Goal: Task Accomplishment & Management: Use online tool/utility

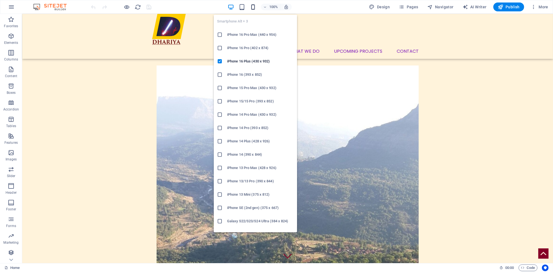
click at [253, 7] on icon "button" at bounding box center [253, 7] width 6 height 6
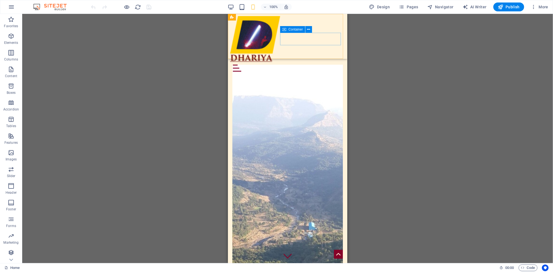
click at [296, 62] on div "Menu" at bounding box center [287, 68] width 115 height 12
click at [303, 19] on div "Menu Home About us What we DO Upcoming Projects Contact" at bounding box center [287, 36] width 119 height 45
click at [306, 18] on div "Menu Home About us What we DO Upcoming Projects Contact" at bounding box center [287, 36] width 119 height 45
select select "%"
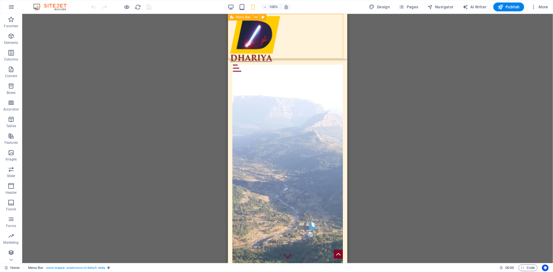
select select "header"
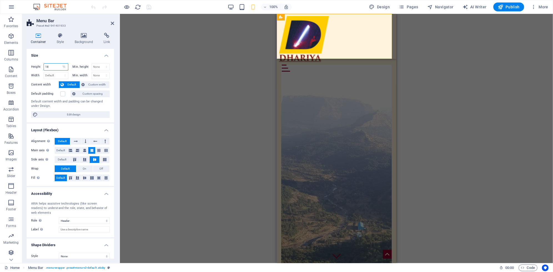
drag, startPoint x: 54, startPoint y: 64, endPoint x: 41, endPoint y: 64, distance: 13.1
click at [41, 64] on div "Height 18 Default px rem % vh vw" at bounding box center [49, 66] width 37 height 7
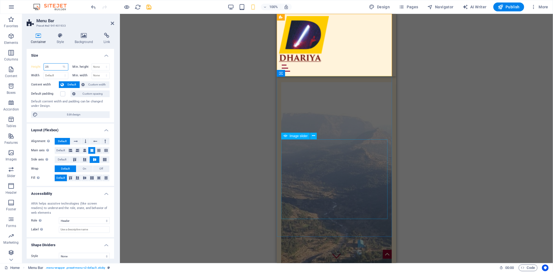
type input "25"
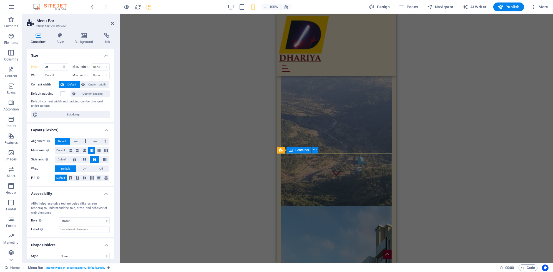
scroll to position [83, 0]
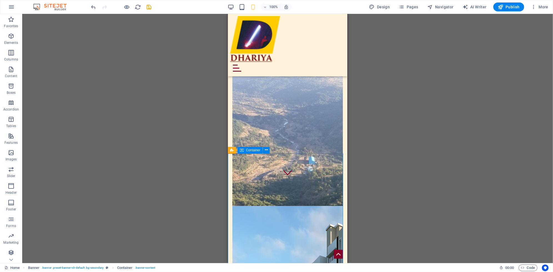
select select "%"
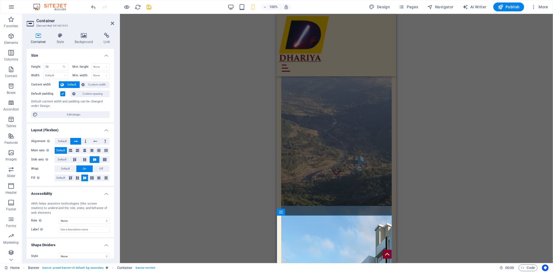
scroll to position [0, 0]
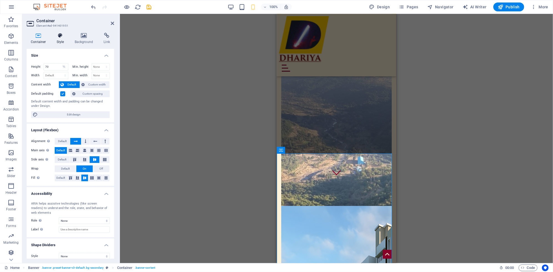
click at [62, 38] on h4 "Style" at bounding box center [61, 39] width 18 height 12
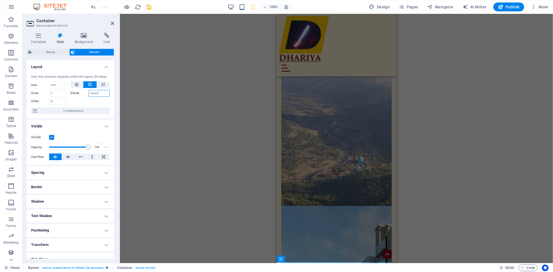
click at [99, 96] on input "Shrink" at bounding box center [99, 93] width 21 height 7
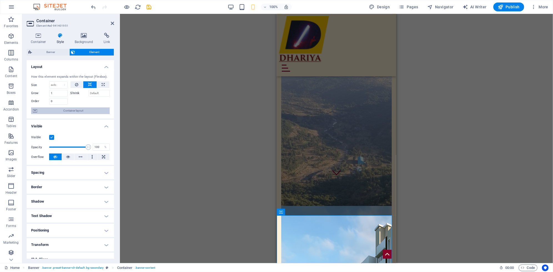
click at [72, 112] on span "Container layout" at bounding box center [73, 110] width 69 height 7
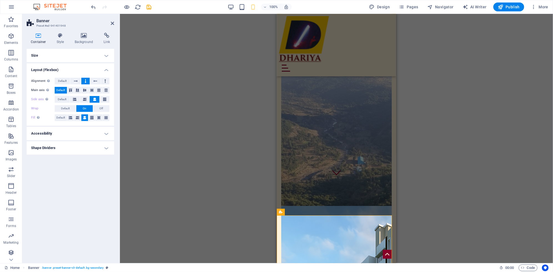
click at [55, 136] on h4 "Accessibility" at bounding box center [70, 133] width 87 height 13
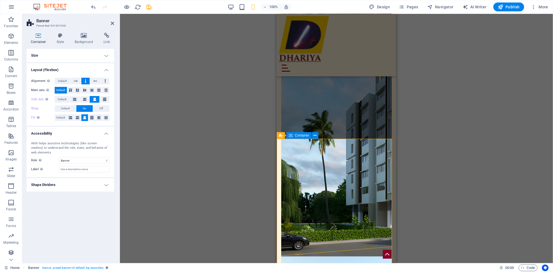
scroll to position [250, 0]
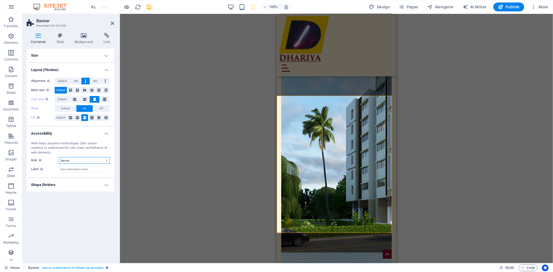
click at [87, 159] on select "None Alert Article Banner Comment Complementary Dialog Footer Header Marquee Pr…" at bounding box center [84, 160] width 51 height 7
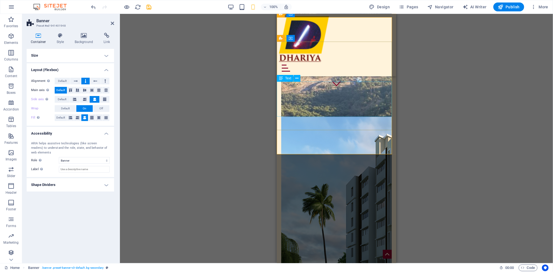
scroll to position [167, 0]
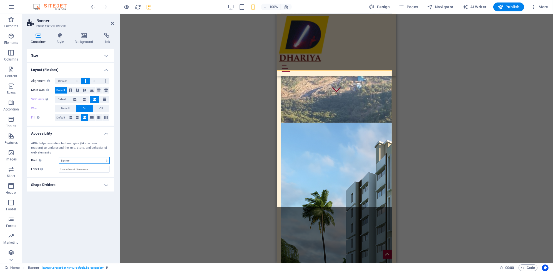
click at [79, 161] on select "None Alert Article Banner Comment Complementary Dialog Footer Header Marquee Pr…" at bounding box center [84, 160] width 51 height 7
click at [59, 157] on select "None Alert Article Banner Comment Complementary Dialog Footer Header Marquee Pr…" at bounding box center [84, 160] width 51 height 7
click at [79, 162] on select "None Alert Article Banner Comment Complementary Dialog Footer Header Marquee Pr…" at bounding box center [84, 160] width 51 height 7
select select "banner"
click at [59, 157] on select "None Alert Article Banner Comment Complementary Dialog Footer Header Marquee Pr…" at bounding box center [84, 160] width 51 height 7
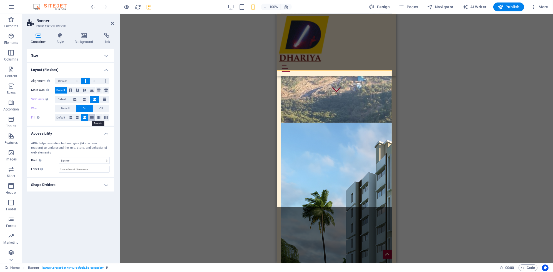
click at [92, 117] on icon at bounding box center [91, 117] width 3 height 7
click at [85, 117] on icon at bounding box center [84, 117] width 3 height 7
click at [71, 91] on icon at bounding box center [70, 90] width 7 height 3
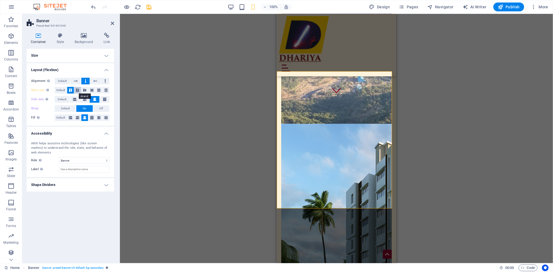
click at [77, 92] on button at bounding box center [77, 90] width 7 height 7
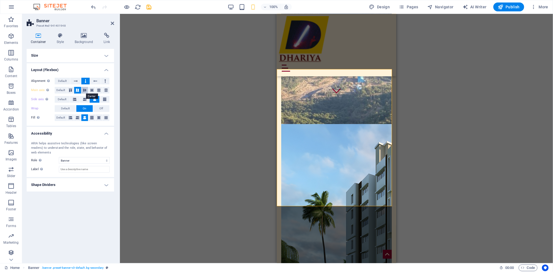
click at [84, 91] on icon at bounding box center [84, 90] width 7 height 3
click at [60, 91] on span "Default" at bounding box center [60, 90] width 9 height 7
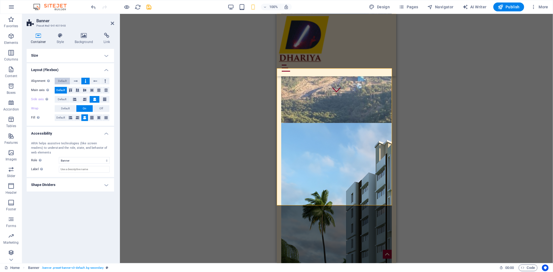
scroll to position [167, 0]
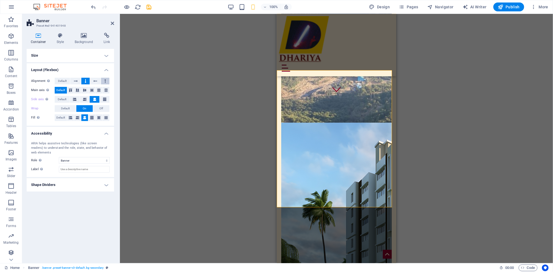
click at [107, 80] on button at bounding box center [105, 81] width 8 height 7
click at [71, 83] on button at bounding box center [75, 81] width 11 height 7
click at [86, 82] on icon at bounding box center [86, 81] width 2 height 7
click at [92, 82] on button at bounding box center [95, 81] width 11 height 7
click at [89, 81] on button at bounding box center [85, 81] width 8 height 7
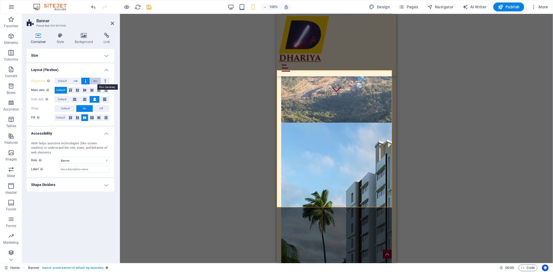
click at [94, 81] on icon at bounding box center [95, 81] width 4 height 7
click at [84, 82] on button at bounding box center [85, 81] width 8 height 7
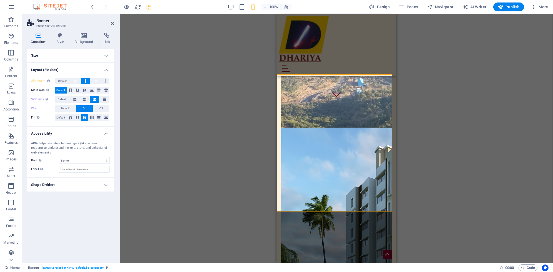
scroll to position [160, 0]
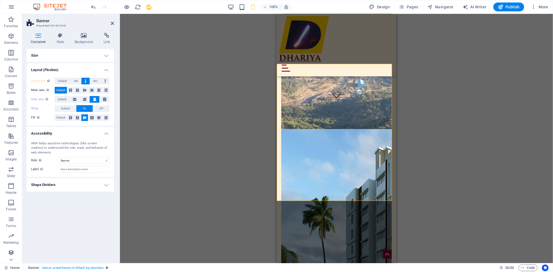
click at [49, 56] on h4 "Size" at bounding box center [70, 55] width 87 height 13
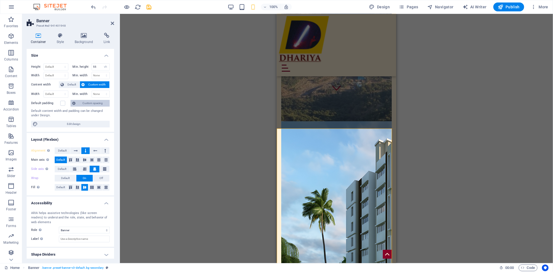
scroll to position [167, 0]
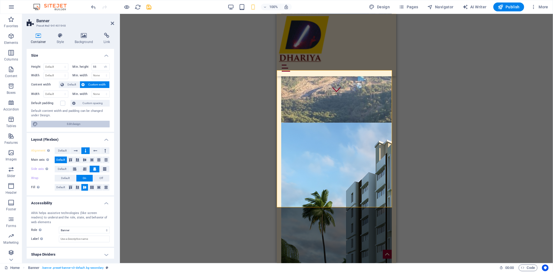
click at [64, 121] on span "Edit design" at bounding box center [73, 124] width 69 height 7
select select "700"
select select "rem"
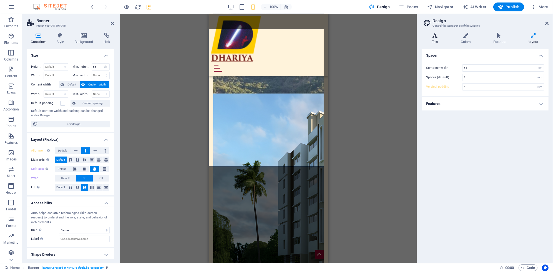
scroll to position [221, 0]
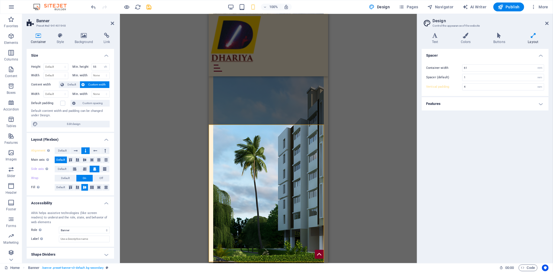
click at [492, 105] on h4 "Features" at bounding box center [485, 103] width 127 height 13
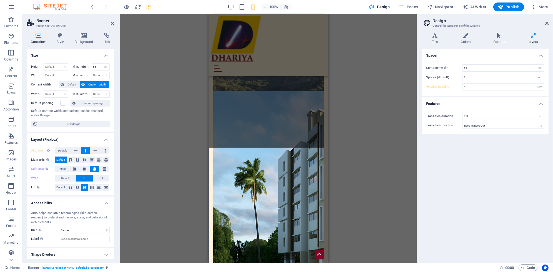
scroll to position [197, 0]
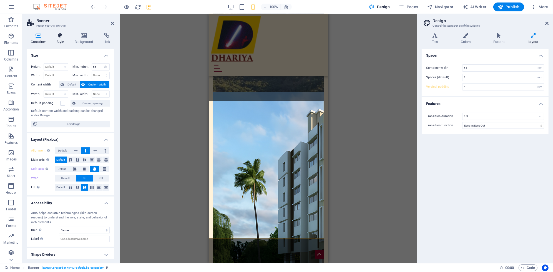
click at [60, 38] on h4 "Style" at bounding box center [61, 39] width 18 height 12
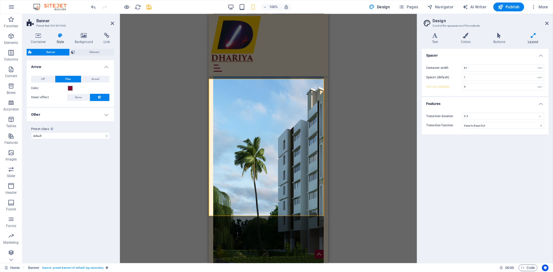
scroll to position [221, 0]
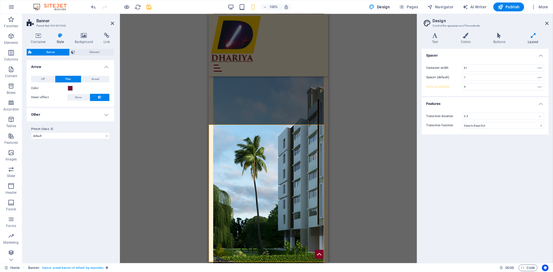
click at [49, 113] on h4 "Other" at bounding box center [70, 114] width 87 height 13
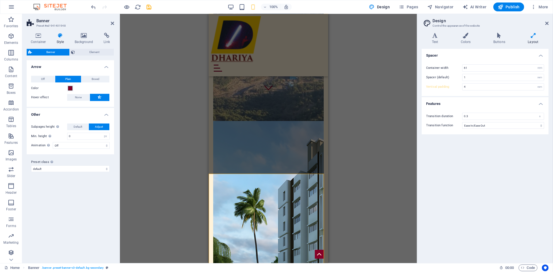
scroll to position [167, 0]
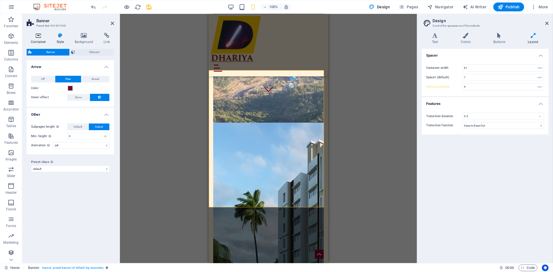
click at [38, 41] on h4 "Container" at bounding box center [40, 39] width 26 height 12
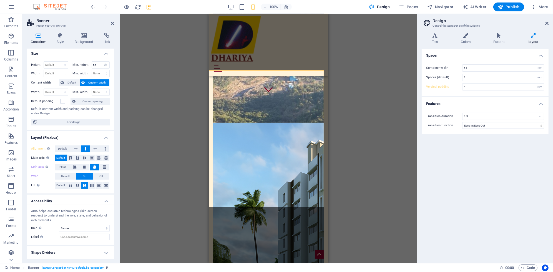
scroll to position [0, 0]
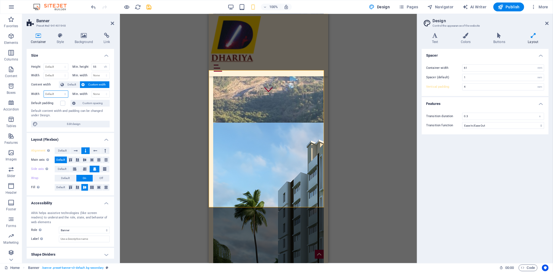
click at [61, 96] on select "Default px rem % em vh vw" at bounding box center [56, 94] width 24 height 7
click at [61, 94] on select "Default px rem % em vh vw" at bounding box center [56, 94] width 24 height 7
click at [67, 85] on span "Default" at bounding box center [72, 84] width 12 height 7
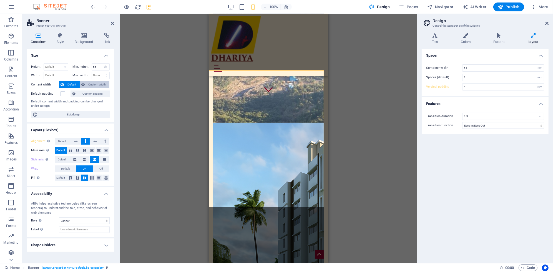
click at [92, 82] on span "Custom width" at bounding box center [97, 84] width 21 height 7
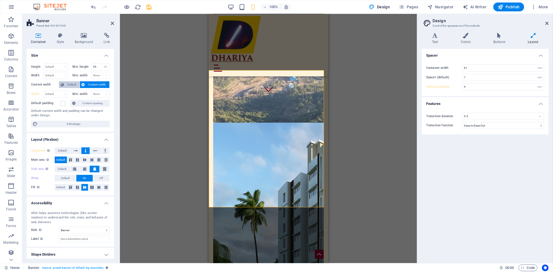
click at [68, 83] on span "Default" at bounding box center [72, 84] width 12 height 7
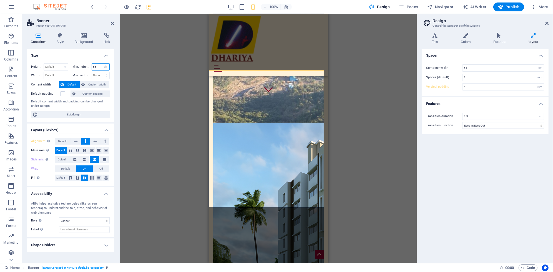
click at [98, 66] on input "55" at bounding box center [101, 67] width 18 height 7
click at [104, 67] on select "None px rem % vh vw" at bounding box center [106, 67] width 8 height 7
select select "d5tceg0524"
click at [102, 64] on select "None px rem % vh vw" at bounding box center [106, 67] width 8 height 7
type input "55"
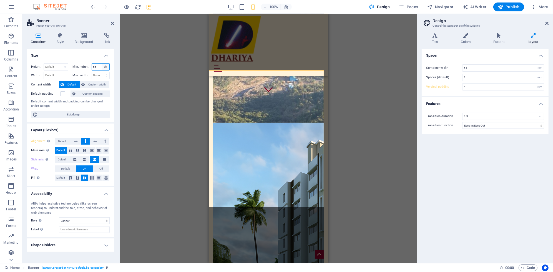
click at [106, 66] on select "None px rem % vh vw" at bounding box center [106, 67] width 8 height 7
select select "d5tceg0524"
click at [102, 64] on select "None px rem % vh vw" at bounding box center [106, 67] width 8 height 7
type input "55"
select select "vh"
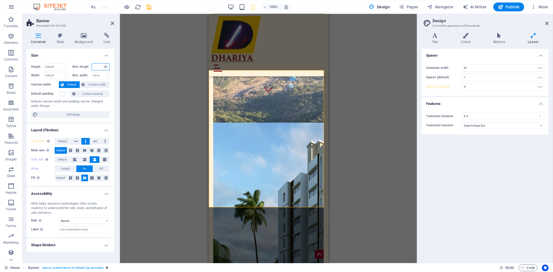
click at [106, 64] on select "None px rem % vh vw" at bounding box center [106, 67] width 8 height 7
select select "d5tceg0524"
click at [102, 64] on select "None px rem % vh vw" at bounding box center [106, 67] width 8 height 7
type input "55"
select select "vh"
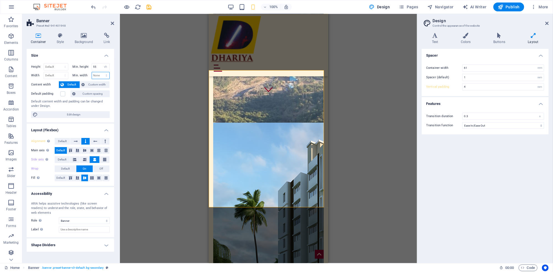
click at [98, 76] on select "None px rem % vh vw" at bounding box center [101, 75] width 18 height 7
click at [63, 243] on h4 "Shape Dividers" at bounding box center [70, 245] width 87 height 13
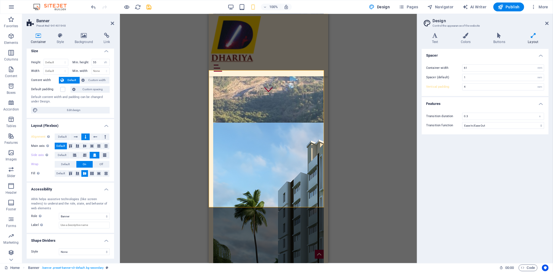
scroll to position [5, 0]
click at [79, 252] on select "None Triangle Square Diagonal Polygon 1 Polygon 2 Zigzag Multiple Zigzags Waves…" at bounding box center [84, 251] width 51 height 7
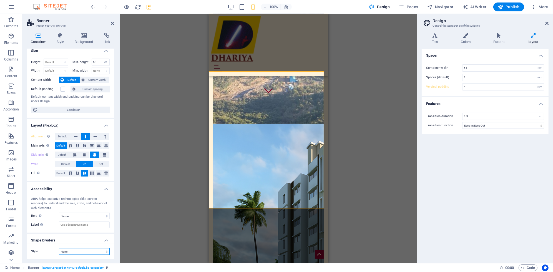
scroll to position [165, 0]
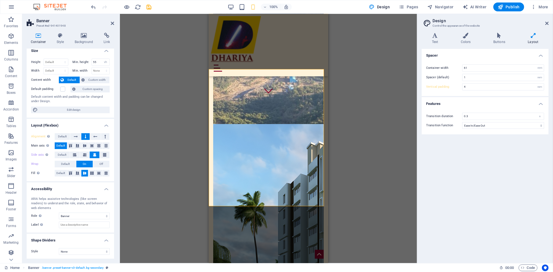
click at [41, 250] on label "Style" at bounding box center [45, 251] width 28 height 7
click at [72, 253] on select "None Triangle Square Diagonal Polygon 1 Polygon 2 Zigzag Multiple Zigzags Waves…" at bounding box center [84, 251] width 51 height 7
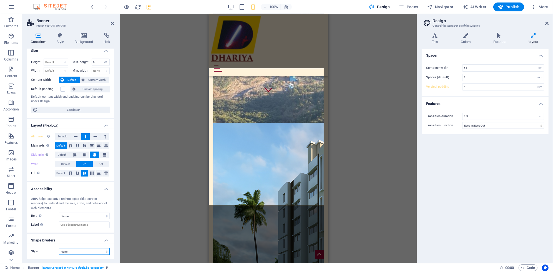
scroll to position [167, 0]
click at [59, 248] on select "None Triangle Square Diagonal Polygon 1 Polygon 2 Zigzag Multiple Zigzags Waves…" at bounding box center [84, 251] width 51 height 7
click at [92, 250] on select "None Triangle Square Diagonal Polygon 1 Polygon 2 Zigzag Multiple Zigzags Waves…" at bounding box center [84, 251] width 51 height 7
click at [59, 248] on select "None Triangle Square Diagonal Polygon 1 Polygon 2 Zigzag Multiple Zigzags Waves…" at bounding box center [84, 251] width 51 height 7
click at [88, 253] on select "None Triangle Square Diagonal Polygon 1 Polygon 2 Zigzag Multiple Zigzags Waves…" at bounding box center [84, 251] width 51 height 7
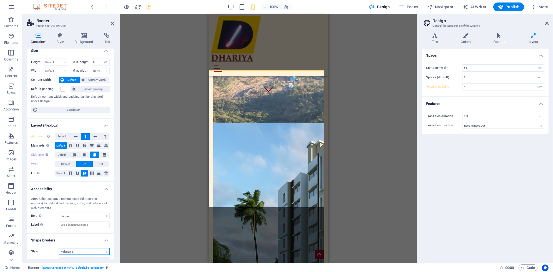
click at [59, 248] on select "None Triangle Square Diagonal Polygon 1 Polygon 2 Zigzag Multiple Zigzags Waves…" at bounding box center [84, 251] width 51 height 7
click at [105, 253] on select "None Triangle Square Diagonal Polygon 1 Polygon 2 Zigzag Multiple Zigzags Waves…" at bounding box center [84, 251] width 51 height 7
click at [59, 248] on select "None Triangle Square Diagonal Polygon 1 Polygon 2 Zigzag Multiple Zigzags Waves…" at bounding box center [84, 251] width 51 height 7
click at [87, 252] on select "None Triangle Square Diagonal Polygon 1 Polygon 2 Zigzag Multiple Zigzags Waves…" at bounding box center [84, 251] width 51 height 7
click at [59, 248] on select "None Triangle Square Diagonal Polygon 1 Polygon 2 Zigzag Multiple Zigzags Waves…" at bounding box center [84, 251] width 51 height 7
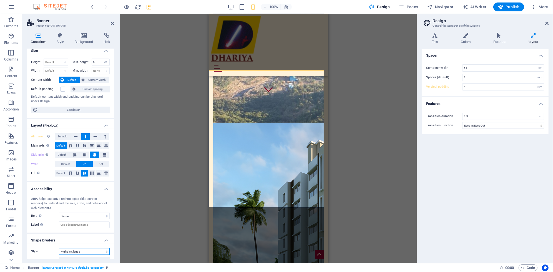
click at [88, 253] on select "None Triangle Square Diagonal Polygon 1 Polygon 2 Zigzag Multiple Zigzags Waves…" at bounding box center [84, 251] width 51 height 7
click at [59, 248] on select "None Triangle Square Diagonal Polygon 1 Polygon 2 Zigzag Multiple Zigzags Waves…" at bounding box center [84, 251] width 51 height 7
click at [50, 243] on h4 "Shape Dividers" at bounding box center [70, 239] width 87 height 10
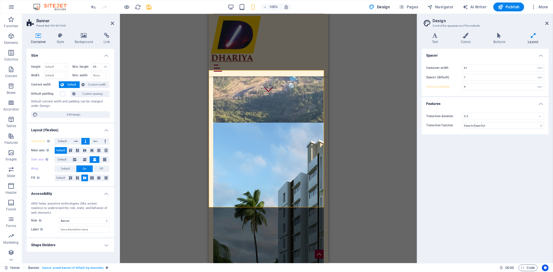
scroll to position [0, 0]
click at [64, 244] on h4 "Shape Dividers" at bounding box center [70, 245] width 87 height 13
click at [76, 258] on select "None Triangle Square Diagonal Polygon 1 Polygon 2 Zigzag Multiple Zigzags Waves…" at bounding box center [84, 256] width 51 height 7
click at [59, 253] on select "None Triangle Square Diagonal Polygon 1 Polygon 2 Zigzag Multiple Zigzags Waves…" at bounding box center [84, 256] width 51 height 7
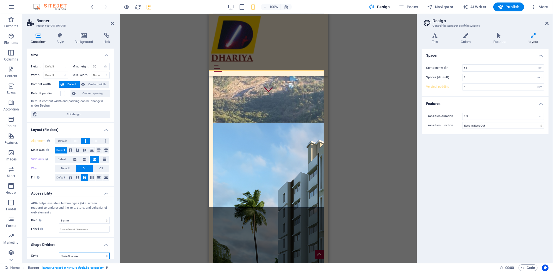
click at [95, 257] on select "None Triangle Square Diagonal Polygon 1 Polygon 2 Zigzag Multiple Zigzags Waves…" at bounding box center [84, 256] width 51 height 7
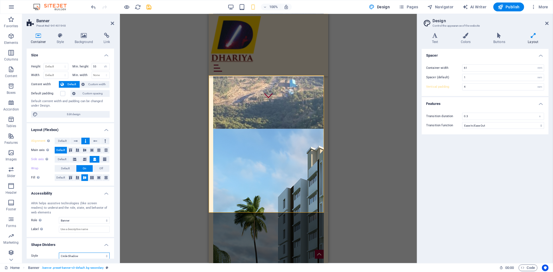
scroll to position [160, 0]
click at [59, 253] on select "None Triangle Square Diagonal Polygon 1 Polygon 2 Zigzag Multiple Zigzags Waves…" at bounding box center [84, 256] width 51 height 7
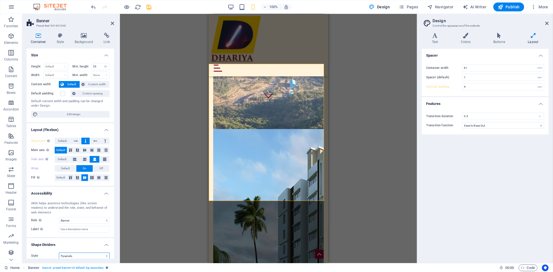
click at [91, 258] on select "None Triangle Square Diagonal Polygon 1 Polygon 2 Zigzag Multiple Zigzags Waves…" at bounding box center [84, 256] width 51 height 7
click at [59, 253] on select "None Triangle Square Diagonal Polygon 1 Polygon 2 Zigzag Multiple Zigzags Waves…" at bounding box center [84, 256] width 51 height 7
click at [89, 257] on select "None Triangle Square Diagonal Polygon 1 Polygon 2 Zigzag Multiple Zigzags Waves…" at bounding box center [84, 256] width 51 height 7
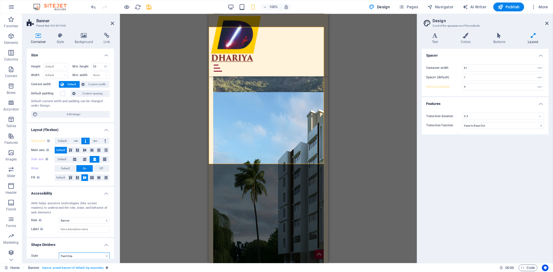
scroll to position [197, 0]
click at [59, 253] on select "None Triangle Square Diagonal Polygon 1 Polygon 2 Zigzag Multiple Zigzags Waves…" at bounding box center [84, 256] width 51 height 7
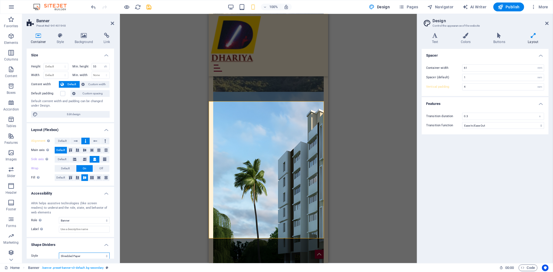
click at [97, 255] on select "None Triangle Square Diagonal Polygon 1 Polygon 2 Zigzag Multiple Zigzags Waves…" at bounding box center [84, 256] width 51 height 7
click at [59, 253] on select "None Triangle Square Diagonal Polygon 1 Polygon 2 Zigzag Multiple Zigzags Waves…" at bounding box center [84, 256] width 51 height 7
click at [96, 256] on select "None Triangle Square Diagonal Polygon 1 Polygon 2 Zigzag Multiple Zigzags Waves…" at bounding box center [84, 256] width 51 height 7
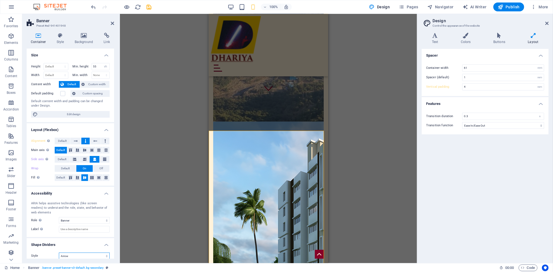
scroll to position [167, 0]
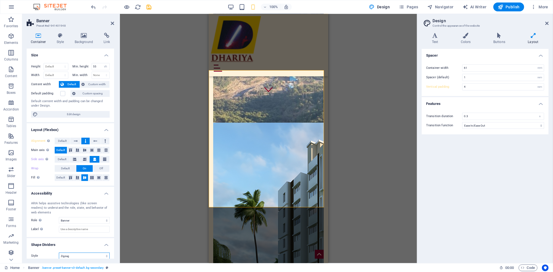
click at [59, 253] on select "None Triangle Square Diagonal Polygon 1 Polygon 2 Zigzag Multiple Zigzags Waves…" at bounding box center [84, 256] width 51 height 7
click at [91, 253] on select "None Triangle Square Diagonal Polygon 1 Polygon 2 Zigzag Multiple Zigzags Waves…" at bounding box center [84, 256] width 51 height 7
click at [59, 253] on select "None Triangle Square Diagonal Polygon 1 Polygon 2 Zigzag Multiple Zigzags Waves…" at bounding box center [84, 256] width 51 height 7
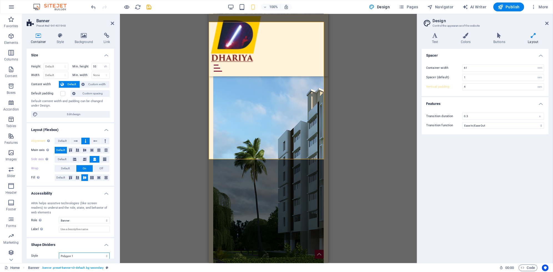
scroll to position [221, 0]
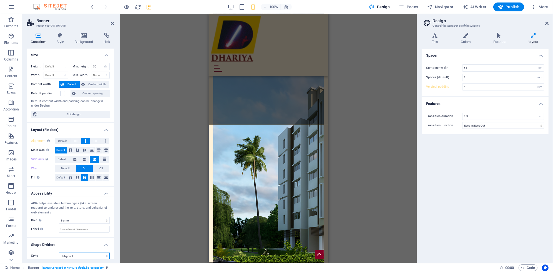
click at [91, 253] on select "None Triangle Square Diagonal Polygon 1 Polygon 2 Zigzag Multiple Zigzags Waves…" at bounding box center [84, 256] width 51 height 7
click at [59, 253] on select "None Triangle Square Diagonal Polygon 1 Polygon 2 Zigzag Multiple Zigzags Waves…" at bounding box center [84, 256] width 51 height 7
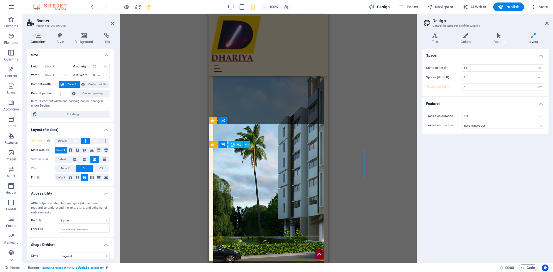
scroll to position [248, 0]
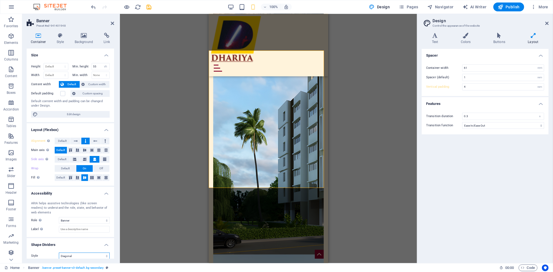
click at [85, 254] on select "None Triangle Square Diagonal Polygon 1 Polygon 2 Zigzag Multiple Zigzags Waves…" at bounding box center [84, 256] width 51 height 7
click at [59, 253] on select "None Triangle Square Diagonal Polygon 1 Polygon 2 Zigzag Multiple Zigzags Waves…" at bounding box center [84, 256] width 51 height 7
drag, startPoint x: 81, startPoint y: 255, endPoint x: 81, endPoint y: 252, distance: 3.1
click at [81, 255] on select "None Triangle Square Diagonal Polygon 1 Polygon 2 Zigzag Multiple Zigzags Waves…" at bounding box center [84, 256] width 51 height 7
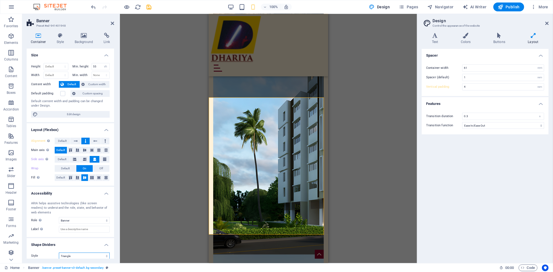
click at [59, 253] on select "None Triangle Square Diagonal Polygon 1 Polygon 2 Zigzag Multiple Zigzags Waves…" at bounding box center [84, 256] width 51 height 7
click at [90, 257] on select "None Triangle Square Diagonal Polygon 1 Polygon 2 Zigzag Multiple Zigzags Waves…" at bounding box center [84, 256] width 51 height 7
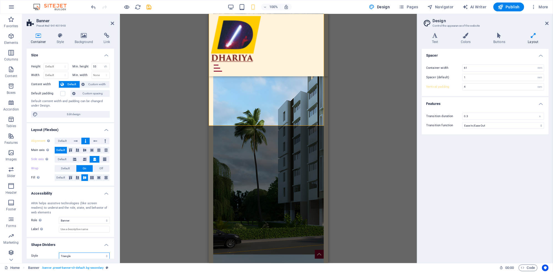
select select "none"
click at [59, 253] on select "None Triangle Square Diagonal Polygon 1 Polygon 2 Zigzag Multiple Zigzags Waves…" at bounding box center [84, 256] width 51 height 7
click at [57, 34] on icon at bounding box center [60, 36] width 16 height 6
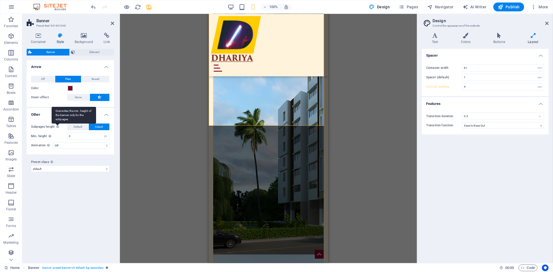
click at [56, 124] on div "Overwrites the min. height of the banner only for the subpages." at bounding box center [74, 115] width 44 height 17
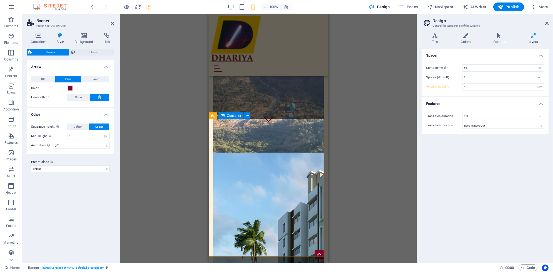
scroll to position [137, 0]
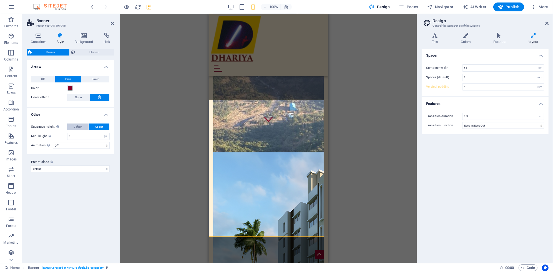
click at [83, 127] on button "Default" at bounding box center [77, 127] width 21 height 7
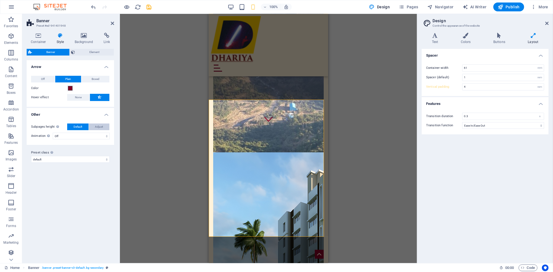
click at [100, 127] on span "Adjust" at bounding box center [99, 127] width 8 height 7
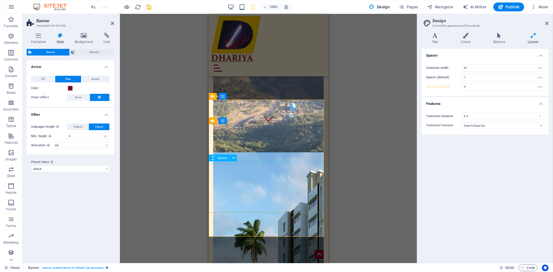
click at [224, 158] on span "Spacer" at bounding box center [222, 157] width 11 height 3
click at [231, 161] on button at bounding box center [229, 160] width 7 height 7
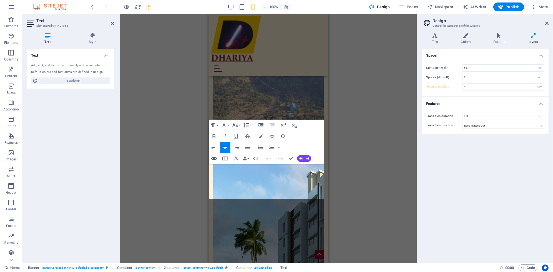
click at [188, 101] on div "Drag here to replace the existing content. Press “Ctrl” if you want to create a…" at bounding box center [268, 138] width 297 height 249
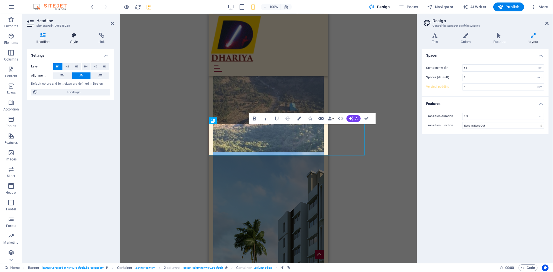
click at [72, 37] on icon at bounding box center [74, 36] width 26 height 6
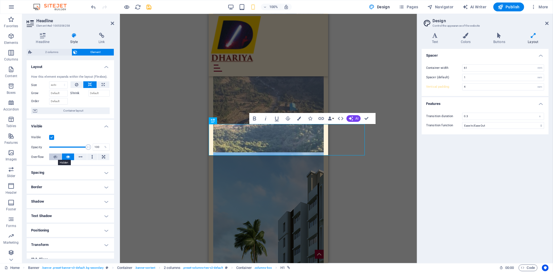
click at [57, 157] on icon at bounding box center [55, 157] width 4 height 7
click at [69, 157] on icon at bounding box center [68, 157] width 4 height 7
click at [80, 156] on icon at bounding box center [81, 157] width 4 height 7
click at [93, 157] on button at bounding box center [92, 157] width 10 height 7
click at [104, 157] on icon at bounding box center [103, 157] width 3 height 7
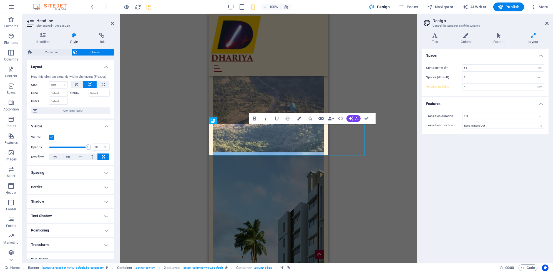
click at [147, 154] on div "2 columns Container H1 Banner Banner Container 2 columns 2 columns Container Me…" at bounding box center [268, 138] width 297 height 249
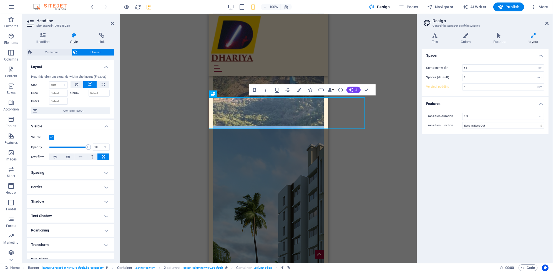
click at [330, 156] on div "2 columns Container H1 Banner Banner Container 2 columns 2 columns Container Me…" at bounding box center [268, 138] width 297 height 249
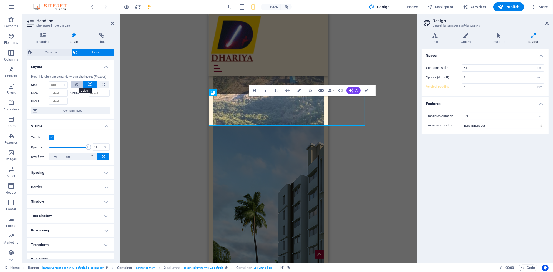
scroll to position [165, 0]
click at [79, 86] on button at bounding box center [77, 84] width 13 height 7
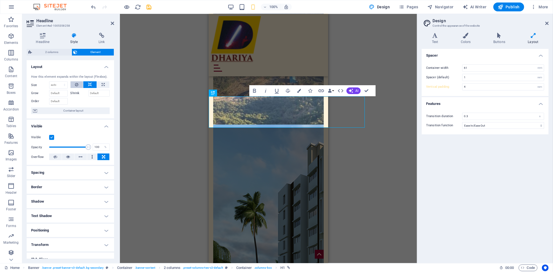
click at [78, 84] on icon at bounding box center [76, 84] width 3 height 7
click at [100, 82] on button at bounding box center [103, 84] width 12 height 7
type input "100"
select select "%"
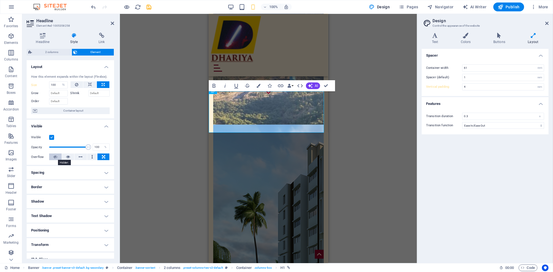
click at [56, 157] on icon at bounding box center [55, 157] width 4 height 7
click at [66, 157] on icon at bounding box center [68, 157] width 4 height 7
click at [56, 158] on icon at bounding box center [55, 157] width 4 height 7
click at [104, 155] on icon at bounding box center [103, 157] width 3 height 7
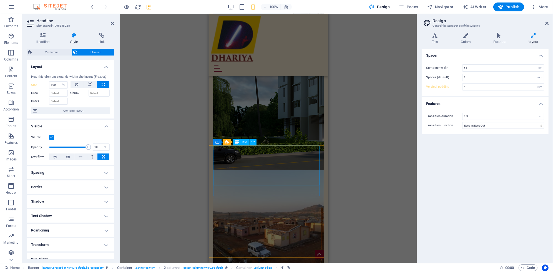
scroll to position [333, 0]
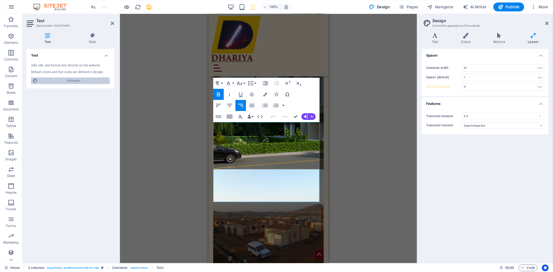
click at [62, 82] on span "Edit design" at bounding box center [73, 80] width 69 height 7
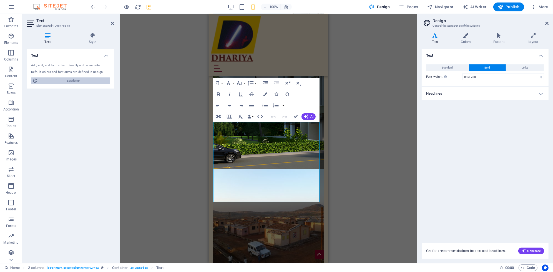
click at [65, 81] on span "Edit design" at bounding box center [73, 80] width 69 height 7
click at [92, 42] on h4 "Style" at bounding box center [92, 39] width 43 height 12
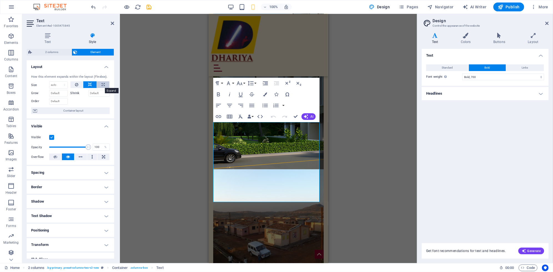
click at [99, 84] on button at bounding box center [103, 84] width 12 height 7
type input "100"
select select "%"
click at [104, 157] on icon at bounding box center [103, 157] width 3 height 7
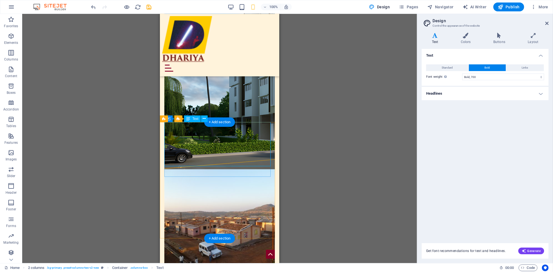
select select "%"
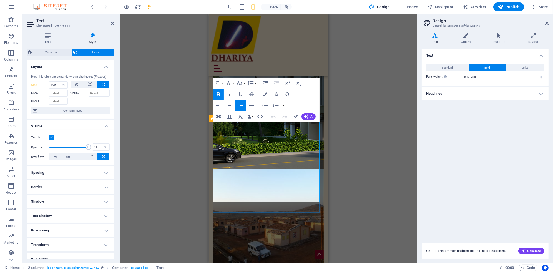
drag, startPoint x: 217, startPoint y: 139, endPoint x: 313, endPoint y: 183, distance: 105.5
click at [240, 85] on icon "button" at bounding box center [240, 83] width 6 height 4
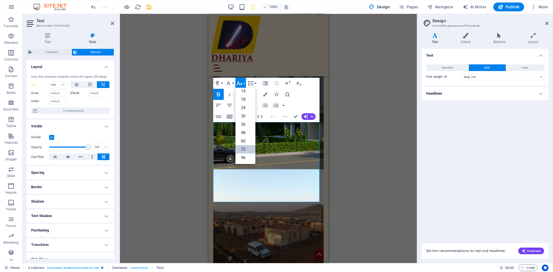
scroll to position [44, 0]
click at [244, 139] on link "60" at bounding box center [245, 141] width 20 height 8
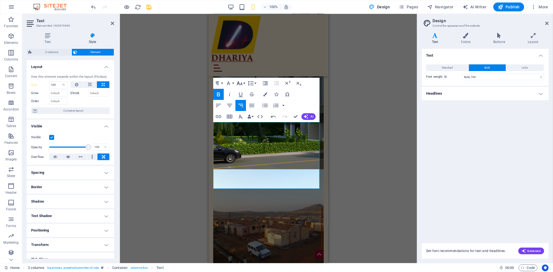
click at [241, 83] on icon "button" at bounding box center [239, 83] width 7 height 7
click at [238, 85] on icon "button" at bounding box center [239, 83] width 7 height 7
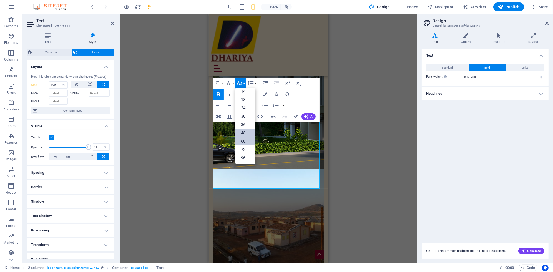
click at [247, 131] on link "48" at bounding box center [245, 133] width 20 height 8
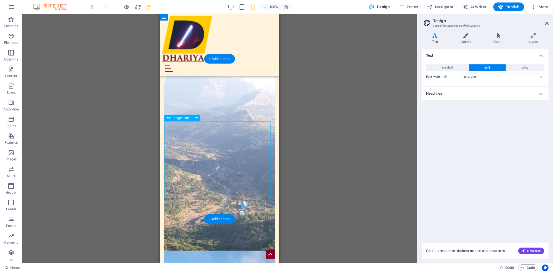
scroll to position [0, 0]
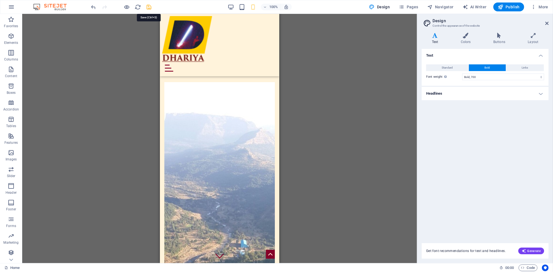
click at [147, 7] on icon "save" at bounding box center [149, 7] width 6 height 6
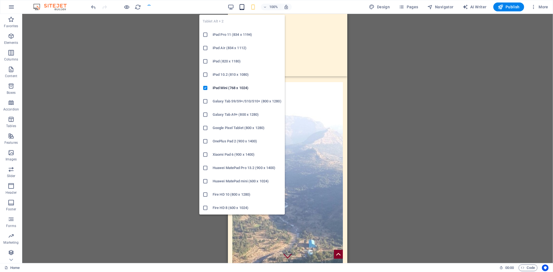
click at [244, 9] on icon "button" at bounding box center [242, 7] width 6 height 6
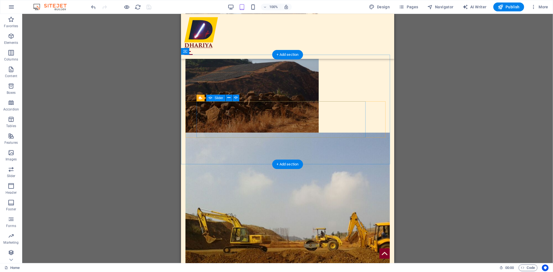
scroll to position [596, 0]
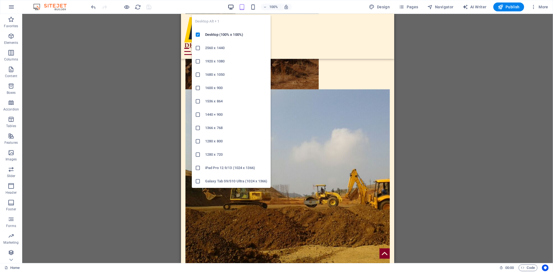
click at [231, 7] on icon "button" at bounding box center [231, 7] width 6 height 6
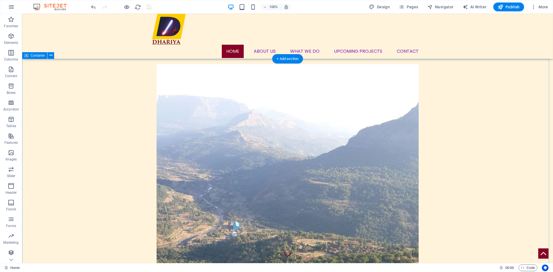
scroll to position [0, 0]
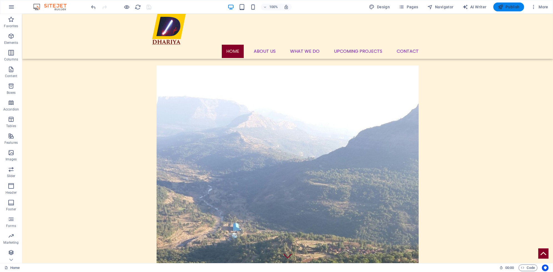
click at [500, 8] on icon "button" at bounding box center [501, 7] width 6 height 6
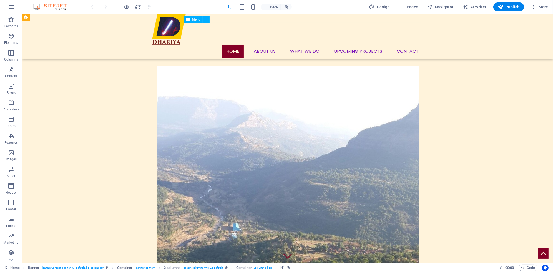
click at [384, 45] on nav "Home About us What we DO Upcoming Projects Contact" at bounding box center [287, 51] width 271 height 13
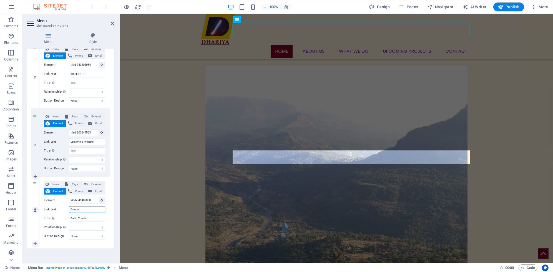
click at [87, 209] on input "Contact" at bounding box center [87, 209] width 36 height 7
type input "Contact US"
select select
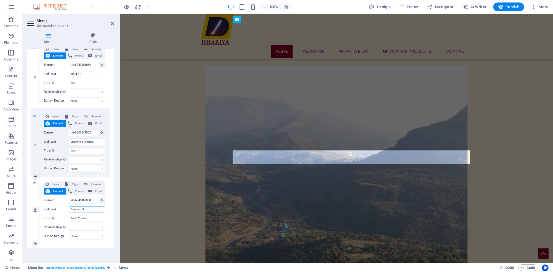
select select
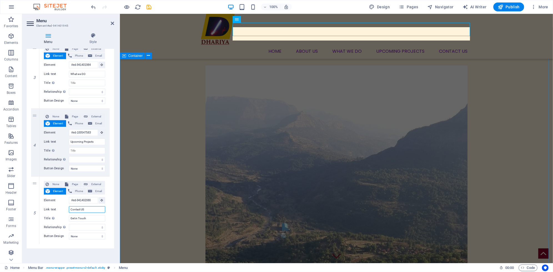
type input "Contact US"
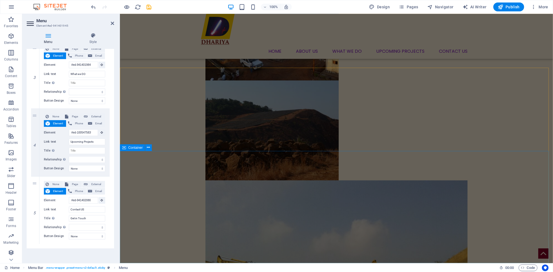
scroll to position [630, 0]
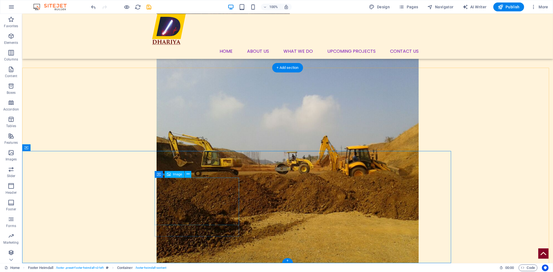
select select "px"
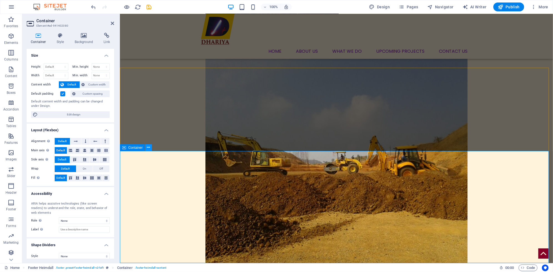
click at [148, 147] on icon at bounding box center [148, 148] width 3 height 6
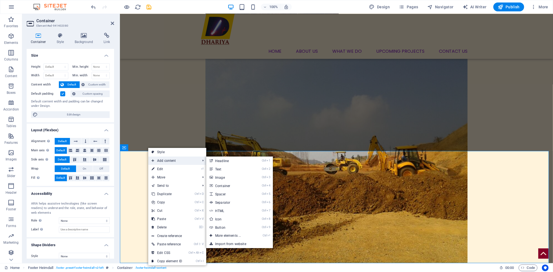
click at [173, 162] on span "Add content" at bounding box center [173, 161] width 50 height 8
click at [228, 236] on link "Ctrl ⏎ More elements ..." at bounding box center [229, 236] width 46 height 8
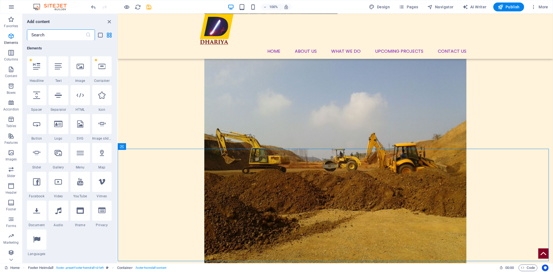
scroll to position [633, 0]
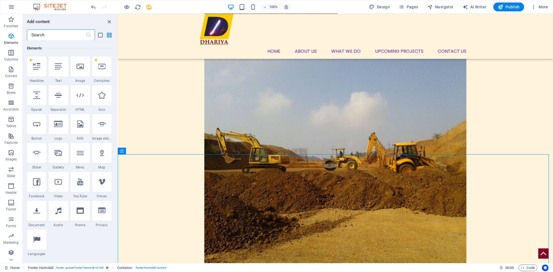
click at [50, 35] on input "text" at bounding box center [56, 34] width 59 height 11
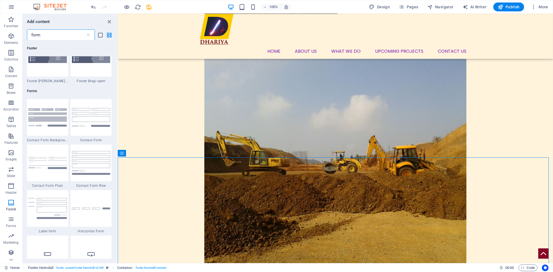
scroll to position [630, 0]
type input "form"
click at [87, 115] on img at bounding box center [91, 117] width 39 height 19
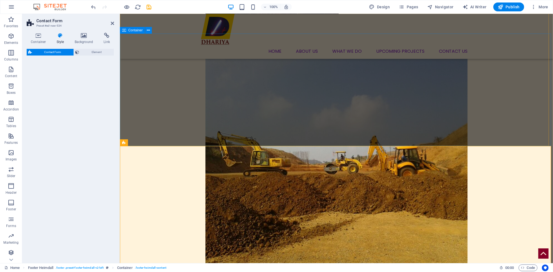
select select "rem"
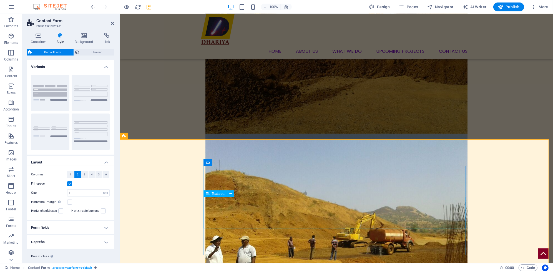
scroll to position [773, 0]
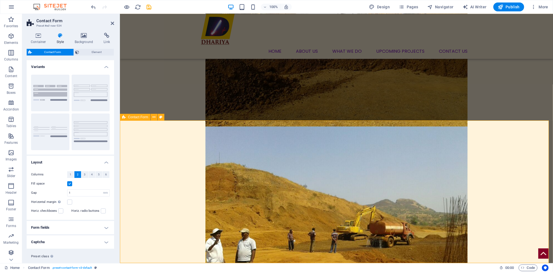
click at [63, 227] on h4 "Form fields" at bounding box center [70, 227] width 87 height 13
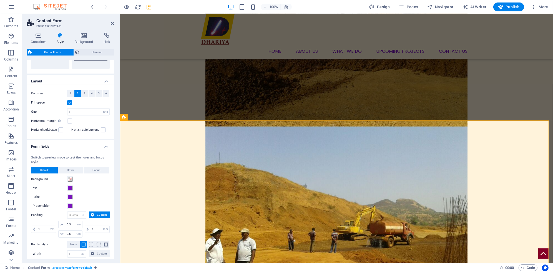
scroll to position [83, 0]
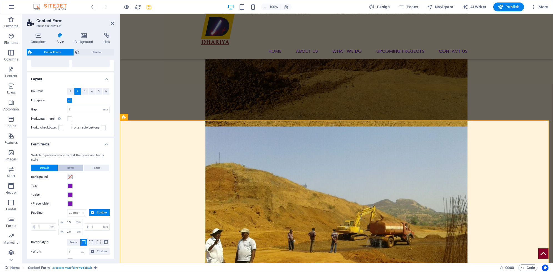
click at [72, 168] on span "Hover" at bounding box center [70, 168] width 7 height 7
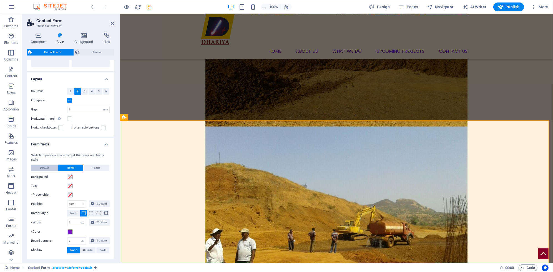
click at [45, 166] on span "Default" at bounding box center [44, 168] width 9 height 7
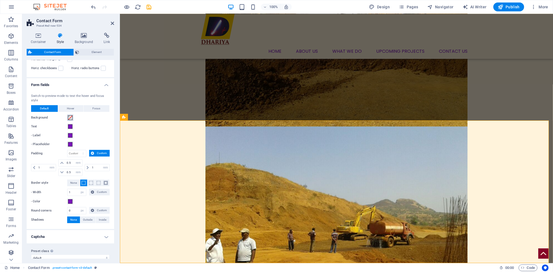
scroll to position [148, 0]
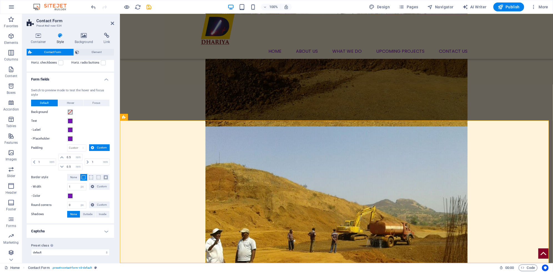
click at [65, 228] on h4 "Captcha" at bounding box center [70, 231] width 87 height 13
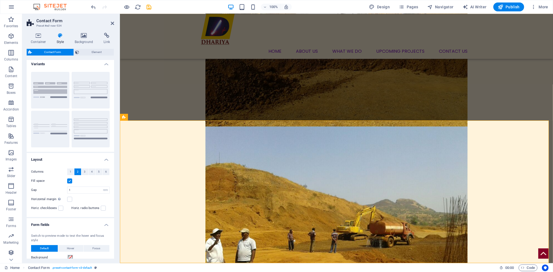
scroll to position [0, 0]
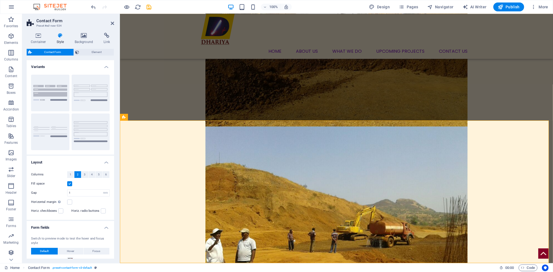
click at [79, 70] on h4 "Variants" at bounding box center [70, 65] width 87 height 10
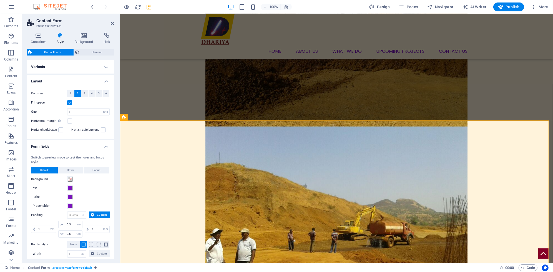
click at [79, 69] on h4 "Variants" at bounding box center [70, 66] width 87 height 13
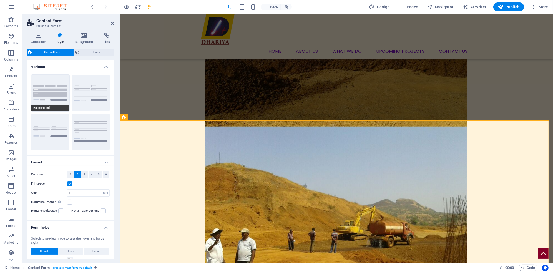
click at [60, 85] on button "Background" at bounding box center [50, 93] width 38 height 37
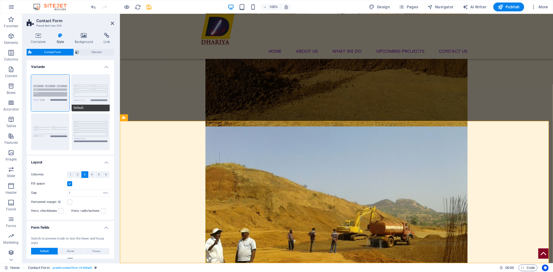
scroll to position [772, 0]
click at [84, 92] on button "Default" at bounding box center [91, 93] width 38 height 37
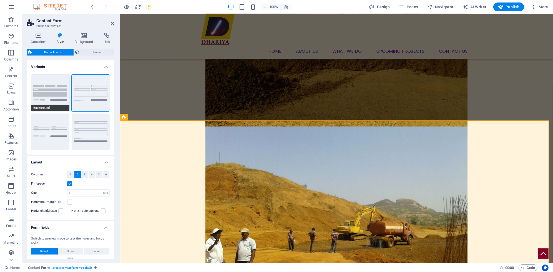
click at [56, 86] on button "Background" at bounding box center [50, 93] width 38 height 37
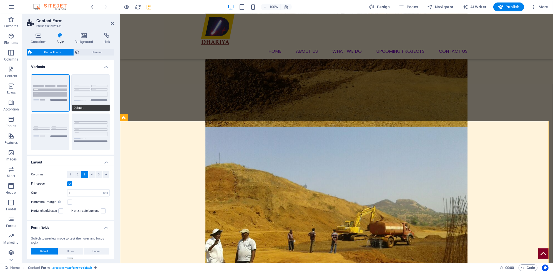
click at [82, 85] on button "Default" at bounding box center [91, 93] width 38 height 37
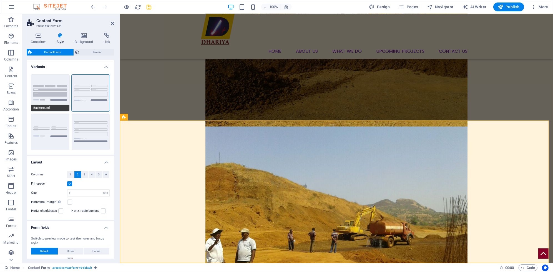
click at [52, 90] on button "Background" at bounding box center [50, 93] width 38 height 37
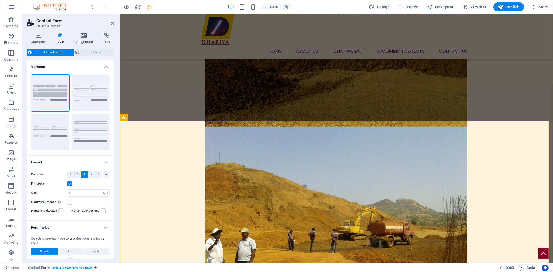
scroll to position [772, 0]
click at [90, 89] on button "Default" at bounding box center [91, 93] width 38 height 37
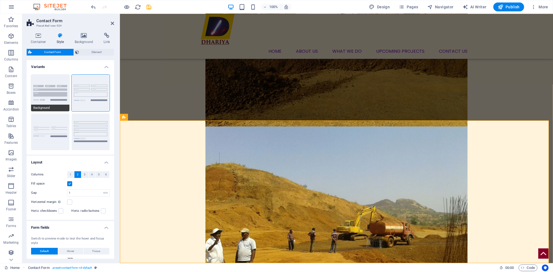
click at [58, 91] on button "Background" at bounding box center [50, 93] width 38 height 37
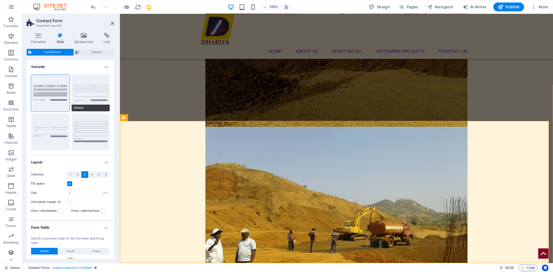
click at [87, 91] on button "Default" at bounding box center [91, 93] width 38 height 37
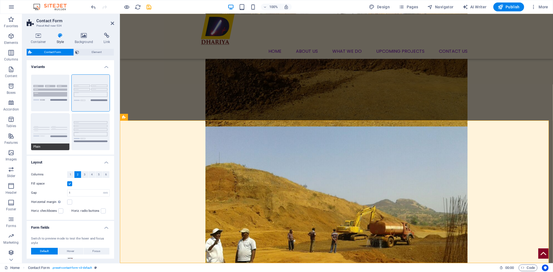
click at [57, 124] on button "Plain" at bounding box center [50, 132] width 38 height 37
select select "DISABLED_OPTION_VALUE"
type input "0"
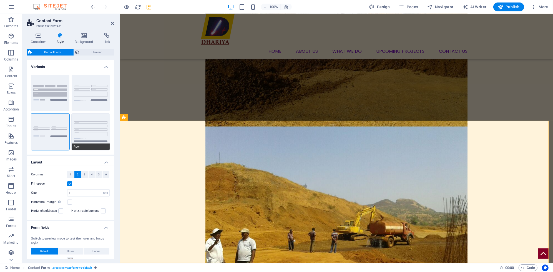
click at [87, 127] on button "Row" at bounding box center [91, 132] width 38 height 37
type input "1"
select select "px"
type input "1"
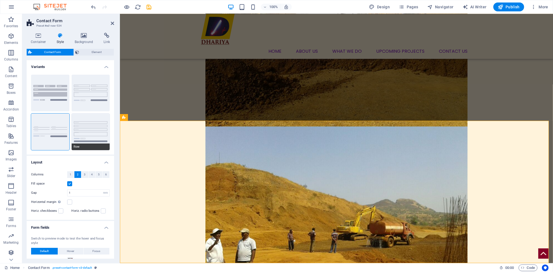
type input "1"
click at [62, 124] on button "Plain" at bounding box center [50, 132] width 38 height 37
select select "DISABLED_OPTION_VALUE"
type input "0"
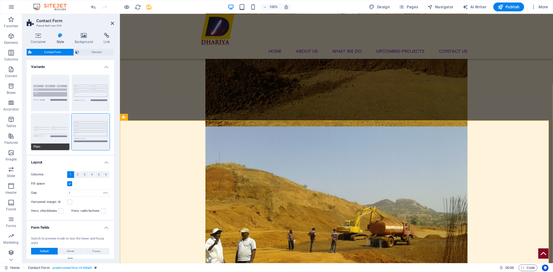
type input "0"
click at [81, 103] on button "Default" at bounding box center [91, 93] width 38 height 37
type input "1"
select select "px"
type input "1"
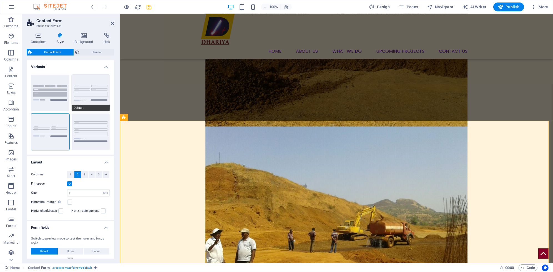
type input "1"
click at [62, 82] on button "Background" at bounding box center [50, 93] width 38 height 37
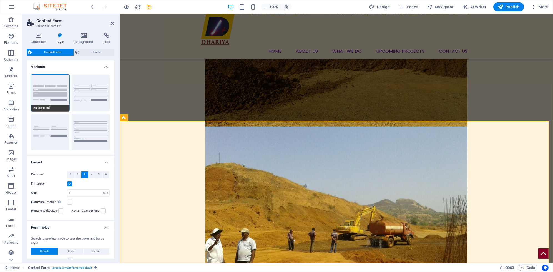
scroll to position [772, 0]
click at [96, 88] on button "Default" at bounding box center [91, 93] width 38 height 37
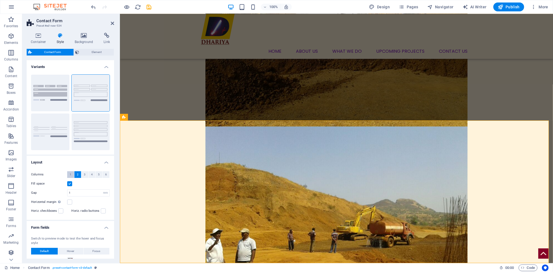
click at [69, 174] on button "1" at bounding box center [70, 174] width 7 height 7
click at [77, 176] on span "2" at bounding box center [78, 174] width 2 height 7
click at [83, 176] on button "3" at bounding box center [84, 174] width 7 height 7
click at [76, 176] on button "2" at bounding box center [77, 174] width 7 height 7
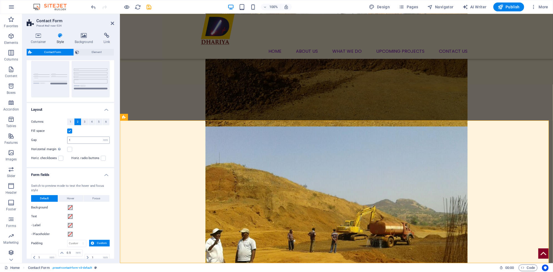
scroll to position [56, 0]
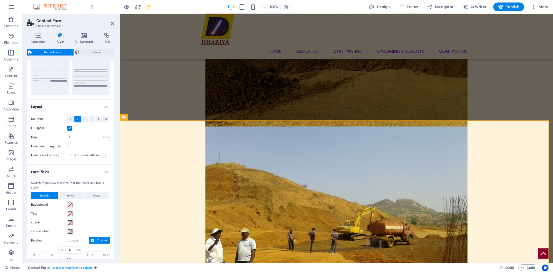
click at [69, 148] on label at bounding box center [69, 146] width 5 height 5
click at [0, 0] on input "Horizontal margin Only if the containers "Content width" is not set to "Default"" at bounding box center [0, 0] width 0 height 0
click at [69, 148] on label at bounding box center [69, 146] width 5 height 5
click at [0, 0] on input "Horizontal margin Only if the containers "Content width" is not set to "Default"" at bounding box center [0, 0] width 0 height 0
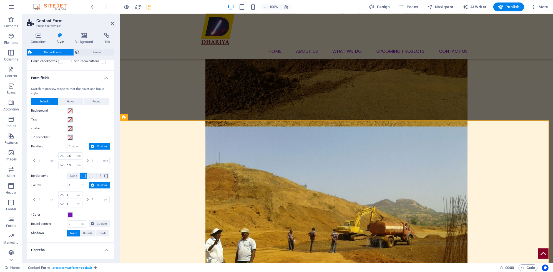
scroll to position [167, 0]
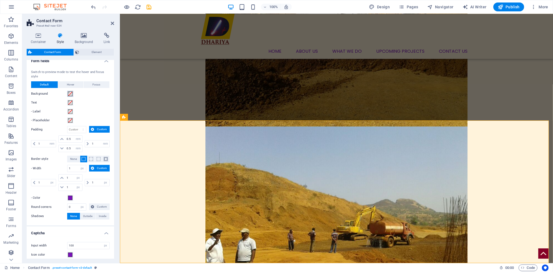
click at [70, 93] on span at bounding box center [70, 94] width 4 height 4
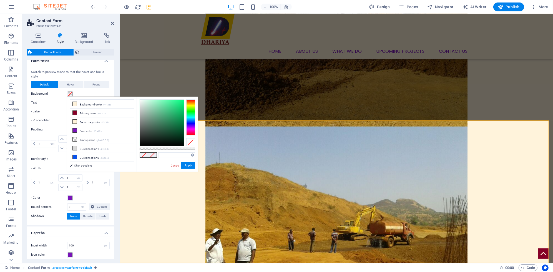
click at [70, 93] on span at bounding box center [70, 94] width 4 height 4
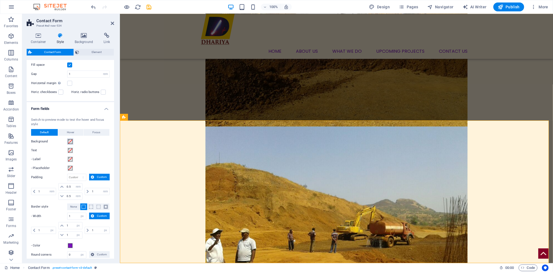
scroll to position [111, 0]
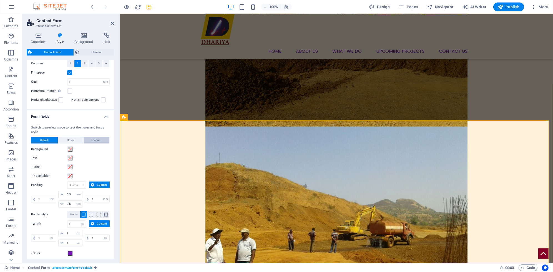
click at [95, 142] on span "Focus" at bounding box center [97, 140] width 8 height 7
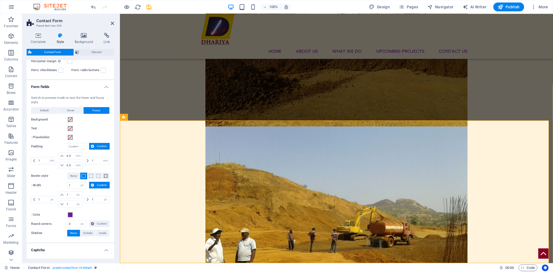
scroll to position [137, 0]
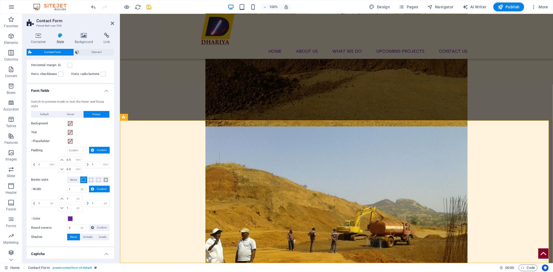
click at [54, 117] on div "Switch to preview mode to test the hover and focus style Default Hover Focus Ba…" at bounding box center [71, 170] width 90 height 152
click at [65, 114] on button "Hover" at bounding box center [70, 114] width 25 height 7
click at [50, 113] on button "Default" at bounding box center [44, 114] width 27 height 7
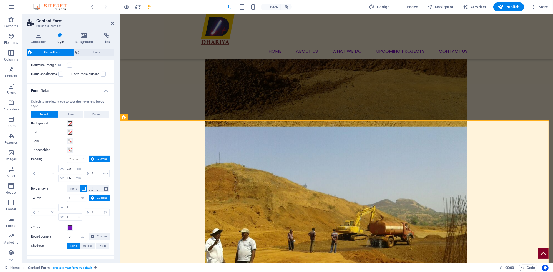
click at [97, 157] on span "Custom" at bounding box center [102, 159] width 12 height 7
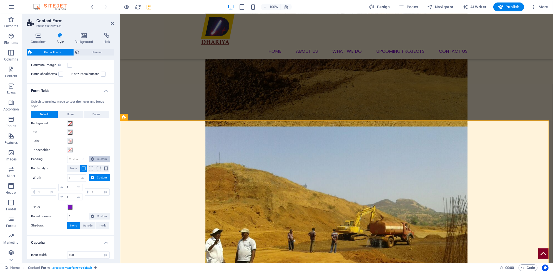
click at [97, 157] on span "Custom" at bounding box center [102, 159] width 12 height 7
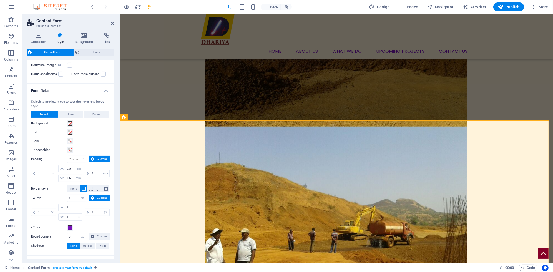
click at [97, 157] on span "Custom" at bounding box center [102, 159] width 12 height 7
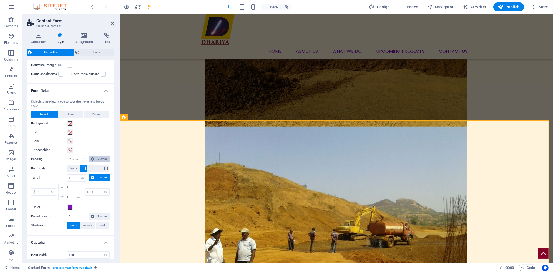
click at [97, 157] on span "Custom" at bounding box center [102, 159] width 12 height 7
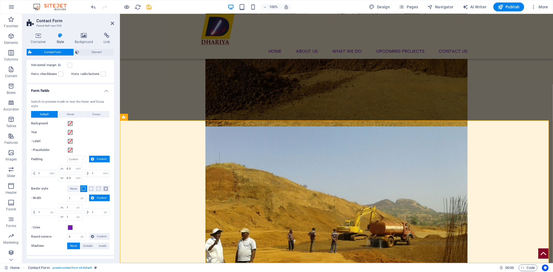
click at [97, 157] on span "Custom" at bounding box center [102, 159] width 12 height 7
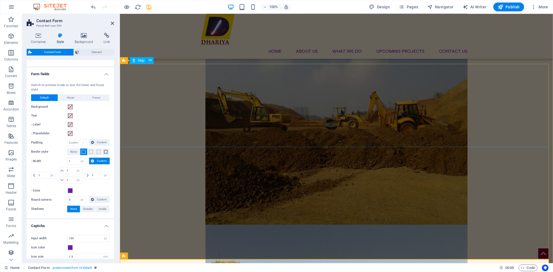
scroll to position [773, 0]
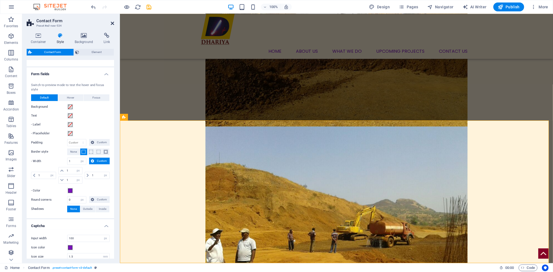
click at [112, 21] on icon at bounding box center [112, 23] width 3 height 4
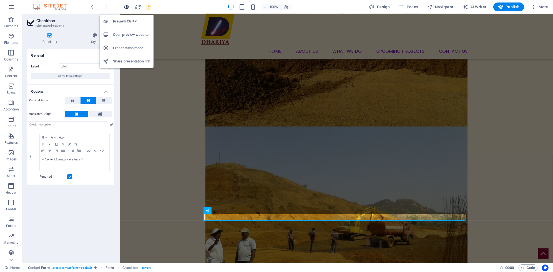
click at [128, 7] on icon "button" at bounding box center [127, 7] width 6 height 6
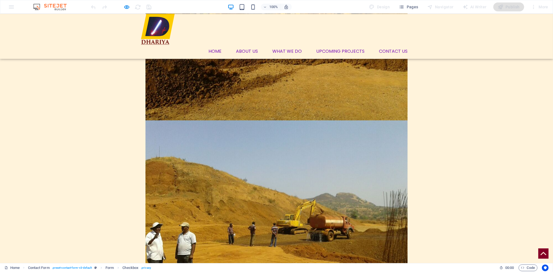
scroll to position [779, 0]
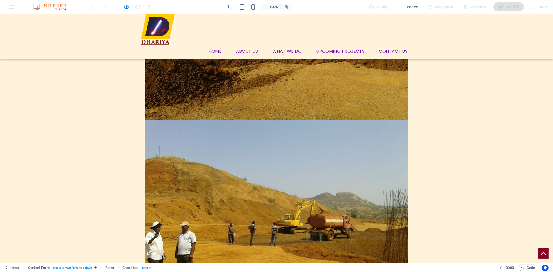
click at [126, 3] on div at bounding box center [121, 6] width 62 height 9
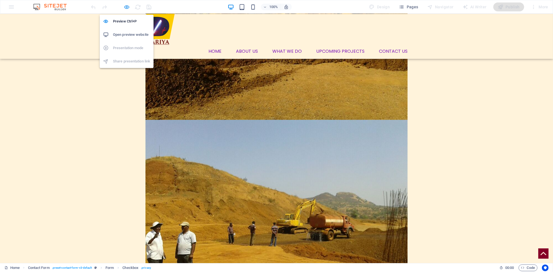
click at [128, 7] on icon "button" at bounding box center [127, 7] width 6 height 6
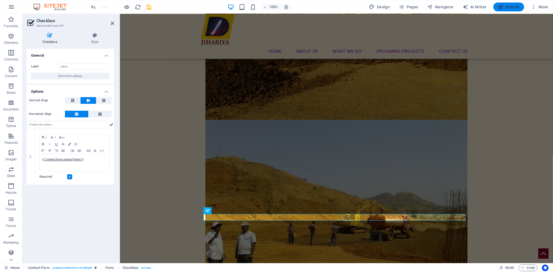
click at [512, 8] on span "Publish" at bounding box center [509, 7] width 22 height 6
checkbox input "false"
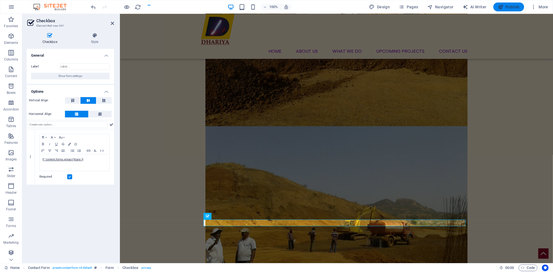
scroll to position [773, 0]
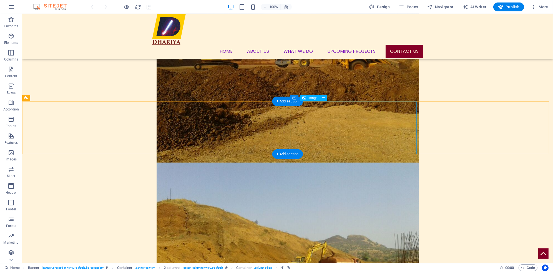
scroll to position [773, 0]
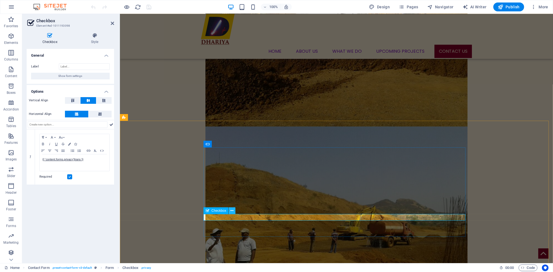
click at [232, 210] on icon at bounding box center [232, 211] width 3 height 6
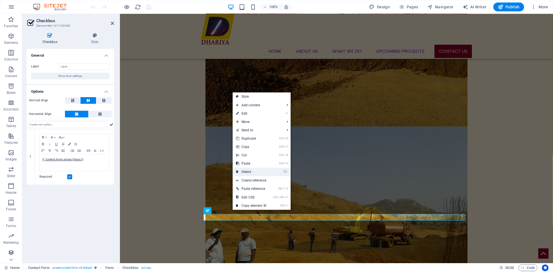
click at [247, 170] on link "⌦ Delete" at bounding box center [251, 172] width 37 height 8
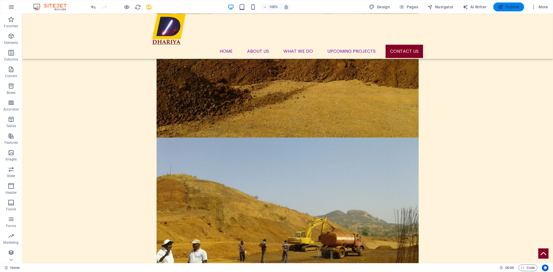
click at [516, 5] on span "Publish" at bounding box center [509, 7] width 22 height 6
